Goal: Task Accomplishment & Management: Manage account settings

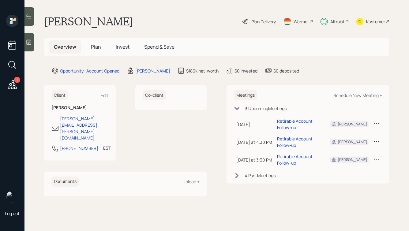
click at [330, 24] on div "Altruist" at bounding box center [337, 21] width 14 height 6
click at [91, 47] on span "Plan" at bounding box center [96, 46] width 10 height 7
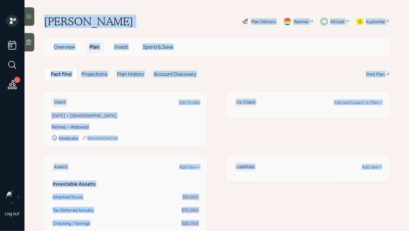
drag, startPoint x: 43, startPoint y: 20, endPoint x: 369, endPoint y: 195, distance: 370.1
click at [369, 195] on main "[PERSON_NAME] Plan Delivery Warmer Altruist Kustomer Overview Plan Invest Spend…" at bounding box center [216, 115] width 384 height 231
click at [369, 195] on div "Liabilities Add new +" at bounding box center [307, 215] width 163 height 116
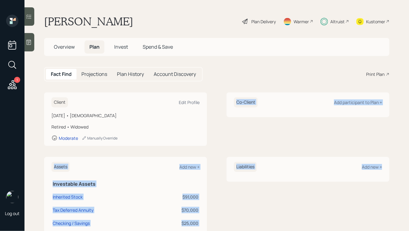
drag, startPoint x: 381, startPoint y: 197, endPoint x: 224, endPoint y: 61, distance: 207.1
click at [225, 61] on main "[PERSON_NAME] Plan Delivery Warmer Altruist Kustomer Overview Plan Invest Spend…" at bounding box center [216, 115] width 384 height 231
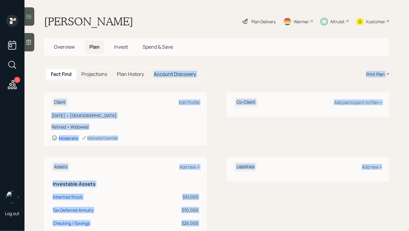
click at [224, 61] on main "[PERSON_NAME] Plan Delivery Warmer Altruist Kustomer Overview Plan Invest Spend…" at bounding box center [216, 115] width 384 height 231
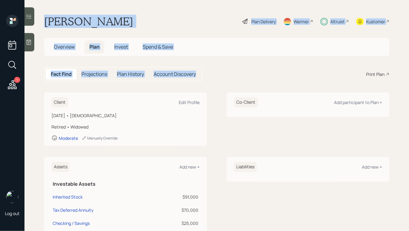
drag, startPoint x: 226, startPoint y: 76, endPoint x: 109, endPoint y: -14, distance: 147.4
click at [109, 0] on html "1 Log out [PERSON_NAME] Plan Delivery Warmer Altruist Kustomer Overview Plan In…" at bounding box center [204, 115] width 409 height 231
click at [111, 13] on main "[PERSON_NAME] Plan Delivery Warmer Altruist Kustomer Overview Plan Invest Spend…" at bounding box center [216, 115] width 384 height 231
